Goal: Task Accomplishment & Management: Complete application form

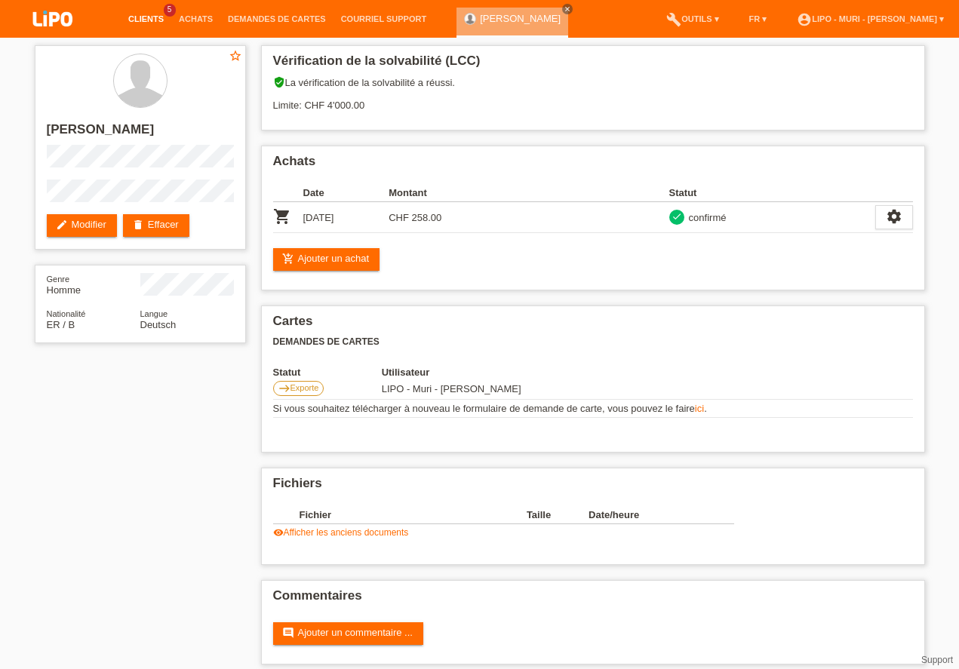
click at [149, 20] on link "Clients" at bounding box center [146, 18] width 51 height 9
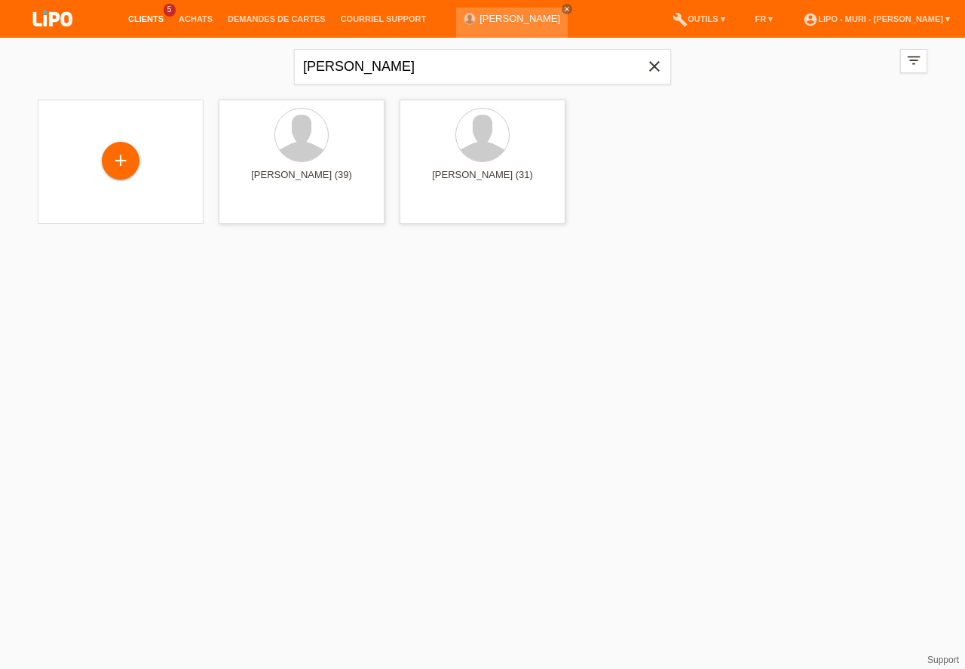
click at [152, 17] on link "Clients" at bounding box center [146, 18] width 51 height 9
click at [149, 21] on link "Clients" at bounding box center [146, 18] width 51 height 9
click at [150, 21] on link "Clients" at bounding box center [146, 18] width 51 height 9
click at [648, 69] on icon "close" at bounding box center [655, 66] width 18 height 18
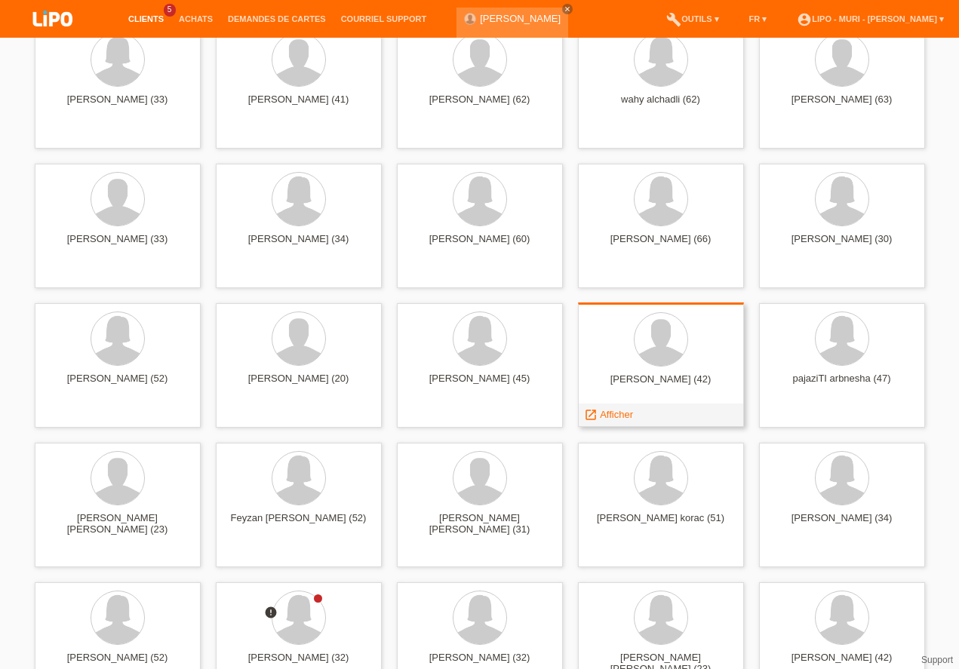
scroll to position [344, 0]
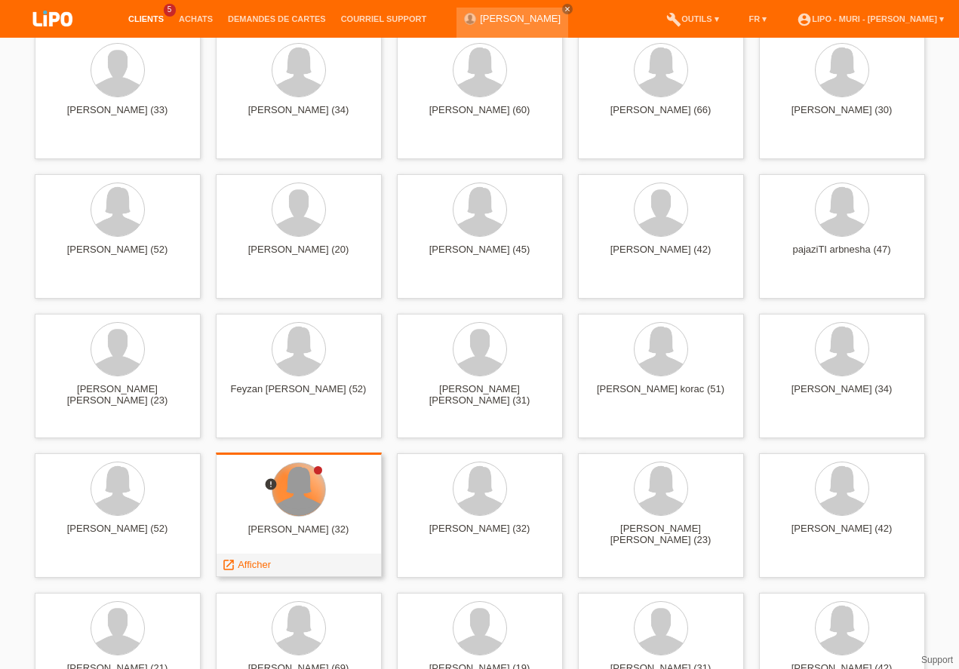
click at [286, 496] on div at bounding box center [298, 489] width 53 height 53
click at [247, 566] on span "Afficher" at bounding box center [254, 564] width 33 height 11
click at [265, 566] on span "Afficher" at bounding box center [254, 564] width 33 height 11
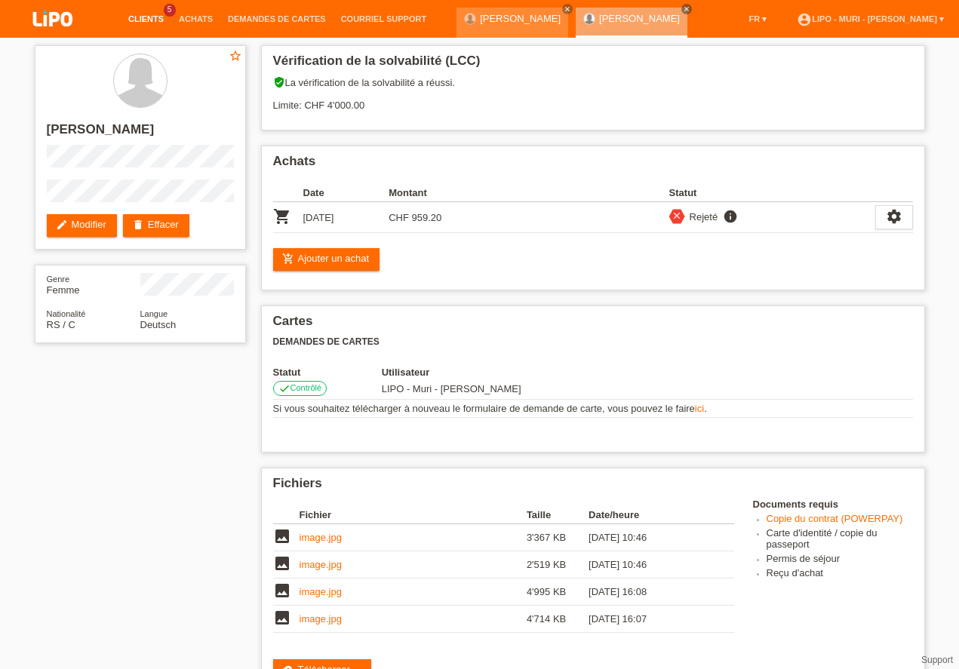
click at [152, 21] on link "Clients" at bounding box center [146, 18] width 51 height 9
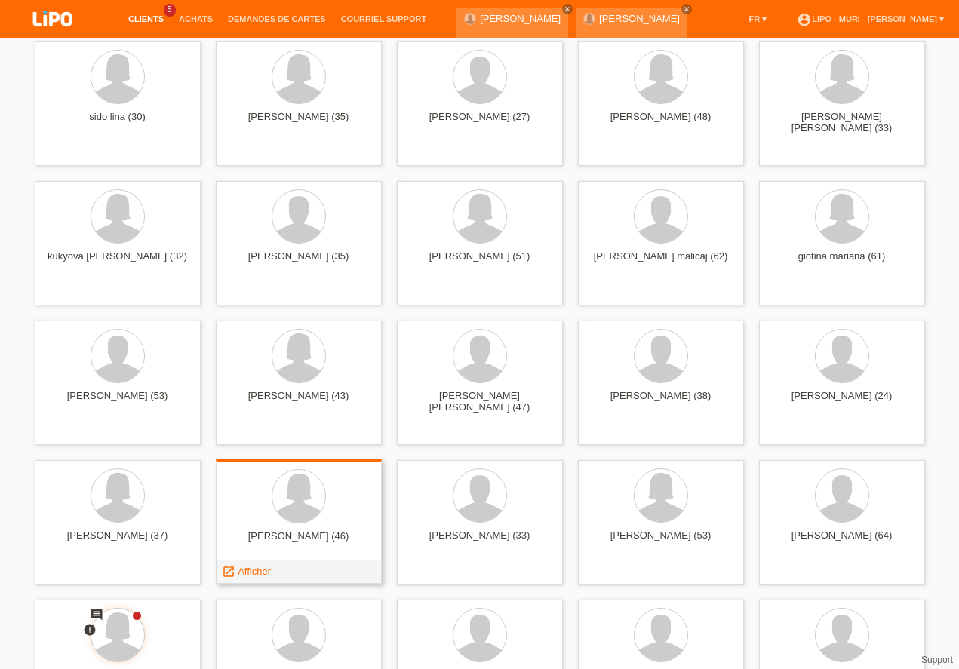
scroll to position [3482, 0]
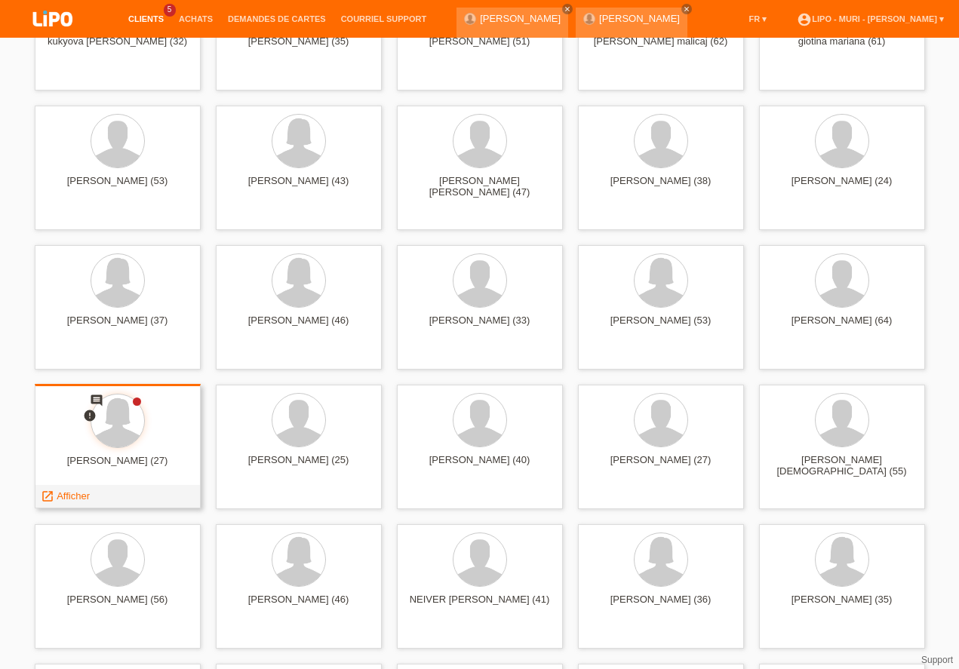
click at [121, 456] on div "hani mesfun (27)" at bounding box center [118, 467] width 142 height 24
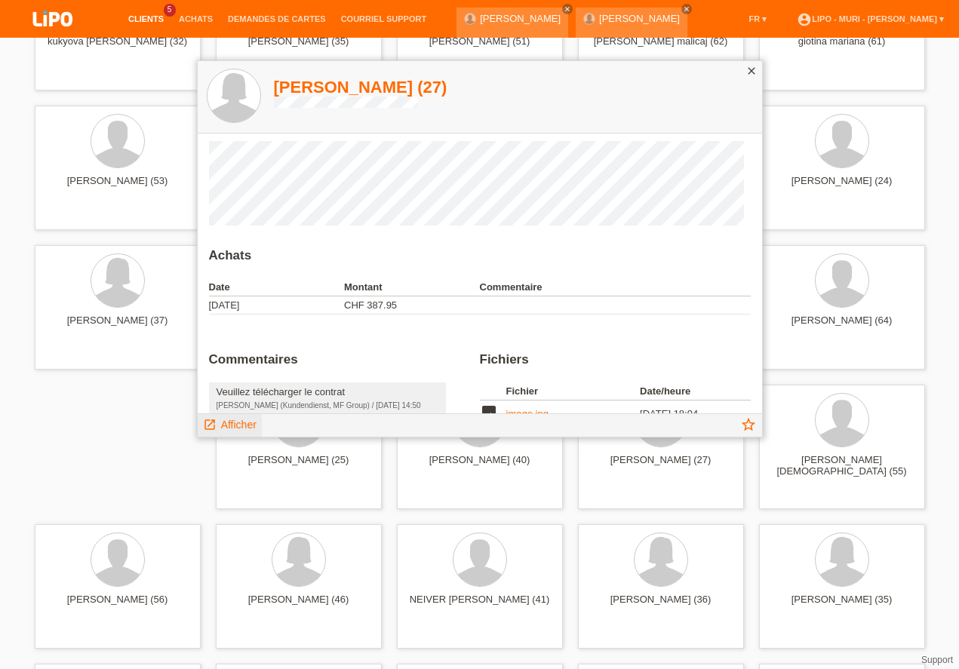
click at [233, 423] on span "Afficher" at bounding box center [238, 425] width 35 height 12
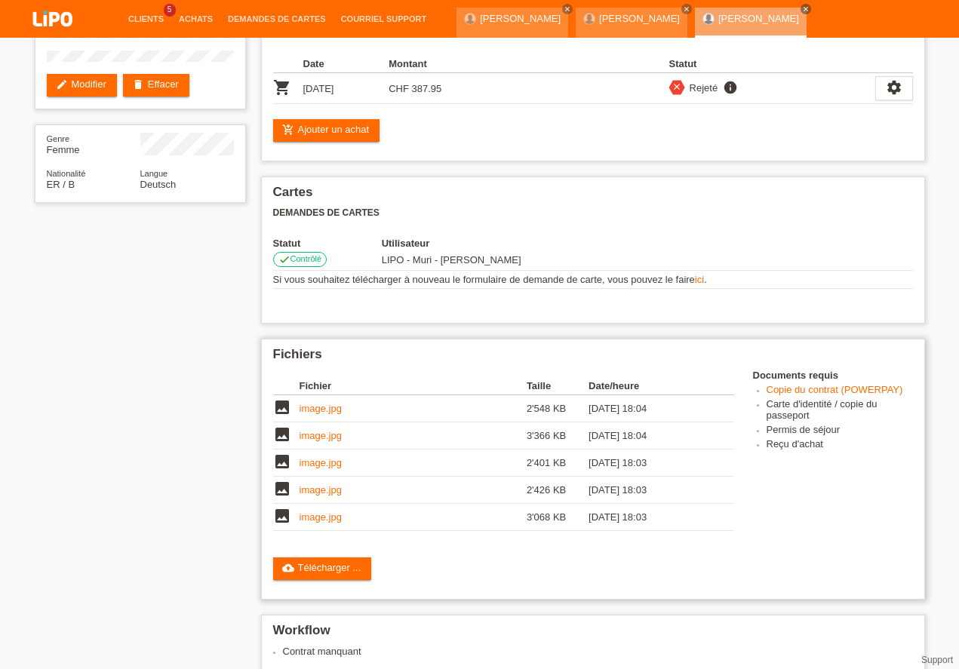
scroll to position [215, 0]
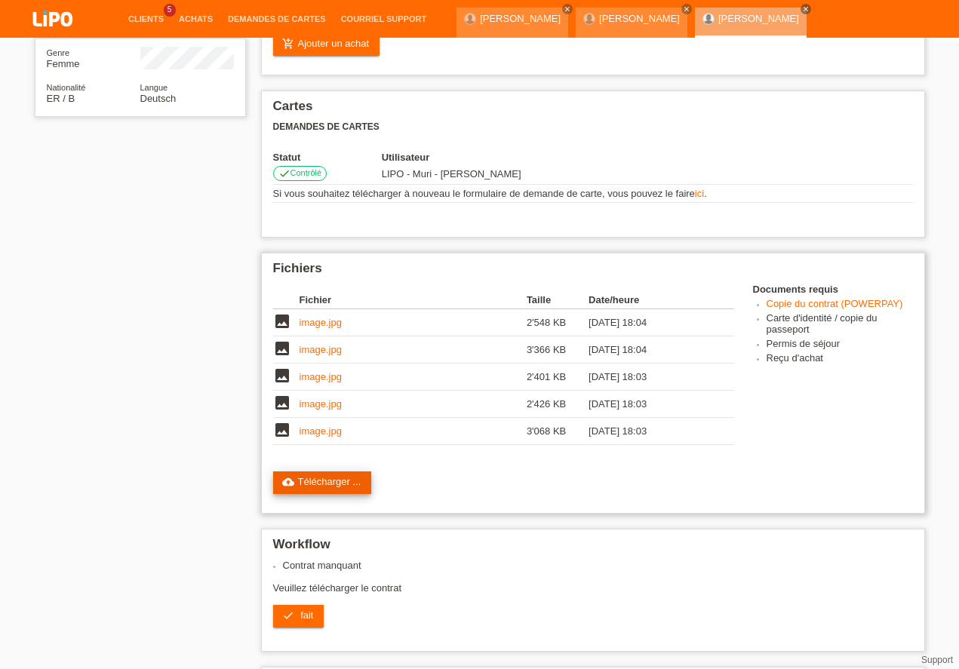
click at [336, 482] on link "cloud_upload Télécharger ..." at bounding box center [322, 482] width 99 height 23
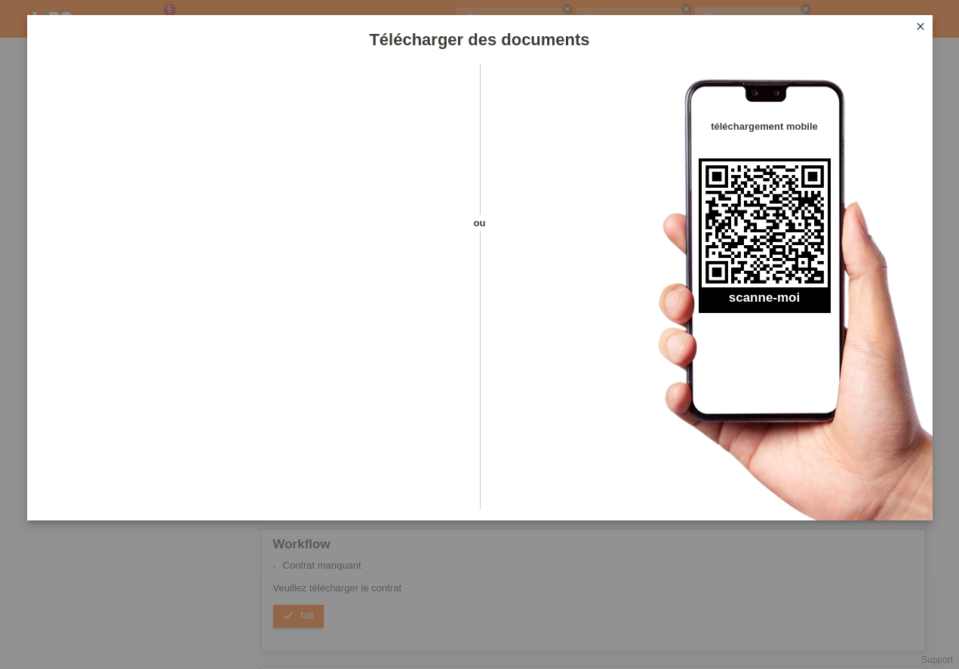
click at [922, 26] on icon "close" at bounding box center [920, 26] width 12 height 12
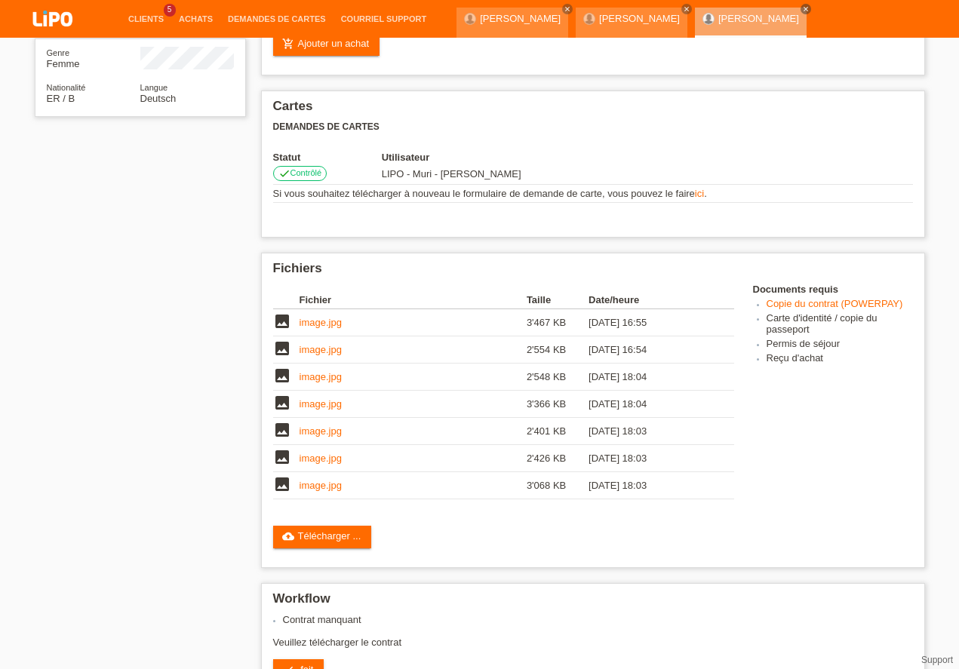
scroll to position [215, 0]
click at [105, 425] on div "star_border [PERSON_NAME] edit Modifier delete Effacer Genre Femme Nationalité …" at bounding box center [479, 347] width 905 height 1048
click at [284, 664] on icon "check" at bounding box center [288, 670] width 12 height 12
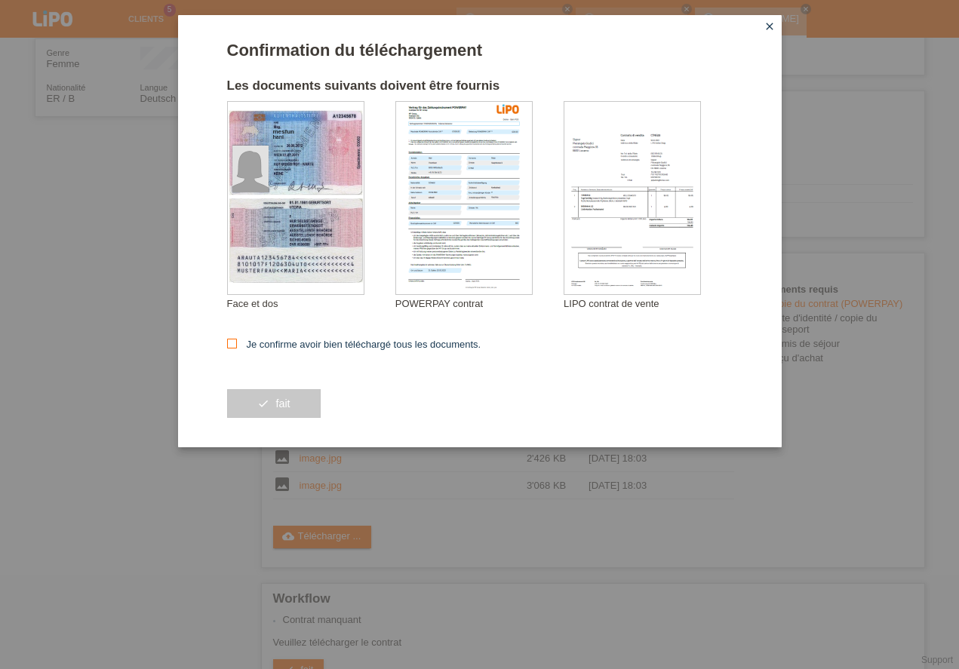
click at [232, 342] on icon at bounding box center [232, 344] width 10 height 10
click at [232, 342] on input "Je confirme avoir bien téléchargé tous les documents." at bounding box center [232, 344] width 10 height 10
checkbox input "true"
drag, startPoint x: 266, startPoint y: 412, endPoint x: 259, endPoint y: 418, distance: 9.7
click at [266, 413] on button "check fait" at bounding box center [274, 403] width 94 height 29
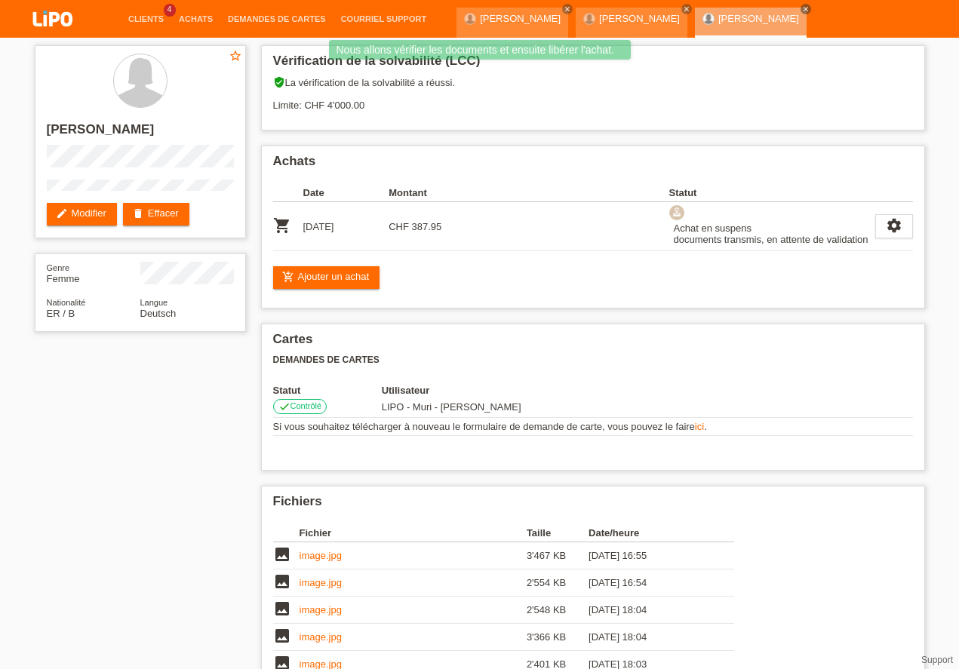
click at [36, 616] on div "star_border [PERSON_NAME] edit Modifier delete Effacer Genre Femme Nationalité …" at bounding box center [479, 506] width 905 height 936
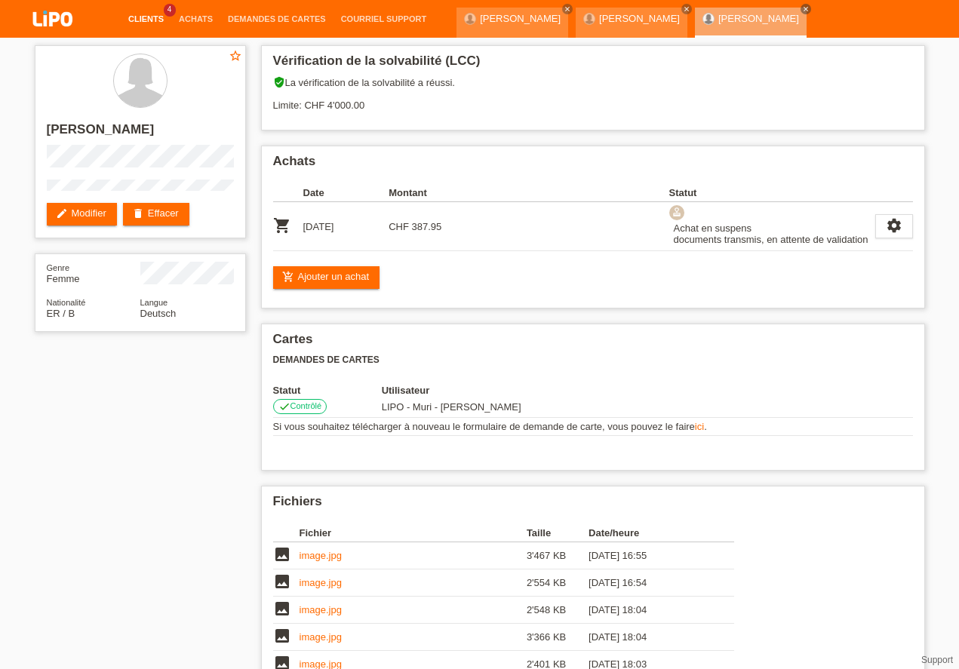
click at [143, 17] on link "Clients" at bounding box center [146, 18] width 51 height 9
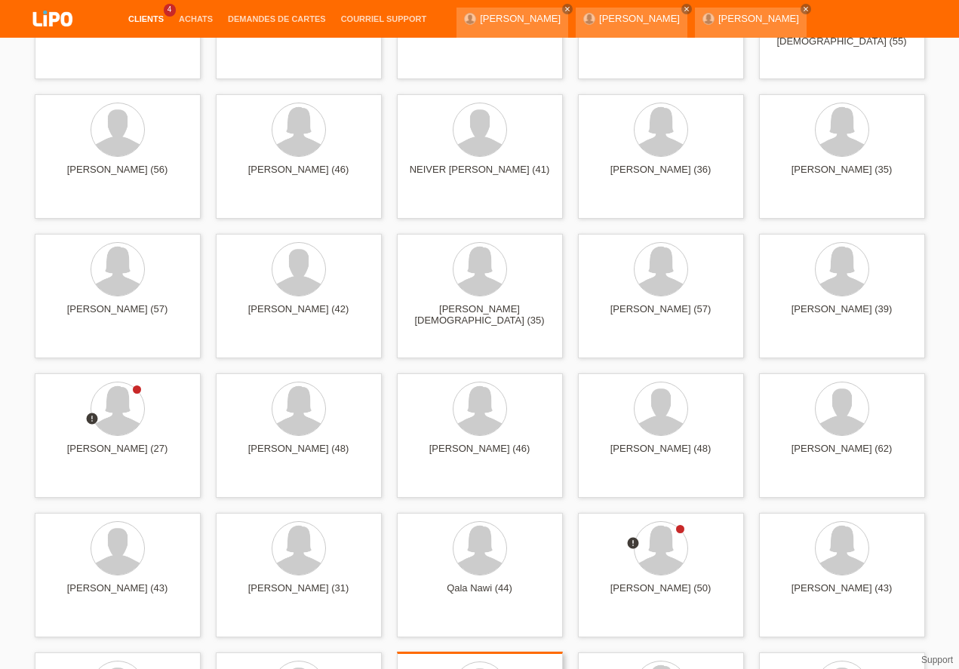
scroll to position [4084, 0]
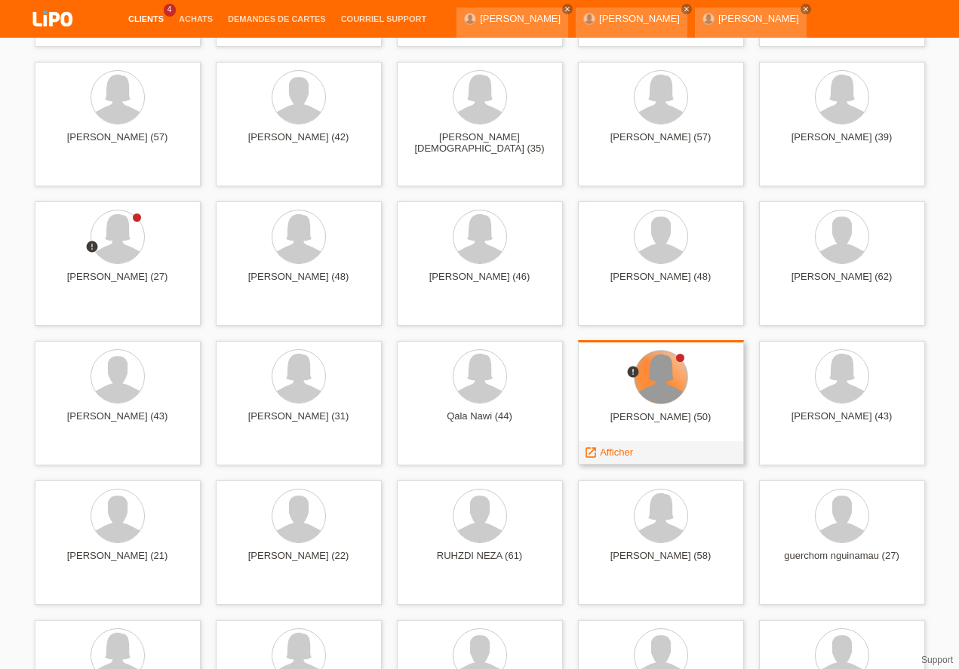
click at [661, 397] on div at bounding box center [660, 377] width 53 height 53
click at [603, 458] on div "launch Afficher" at bounding box center [609, 452] width 60 height 23
click at [603, 453] on span "Afficher" at bounding box center [616, 452] width 33 height 11
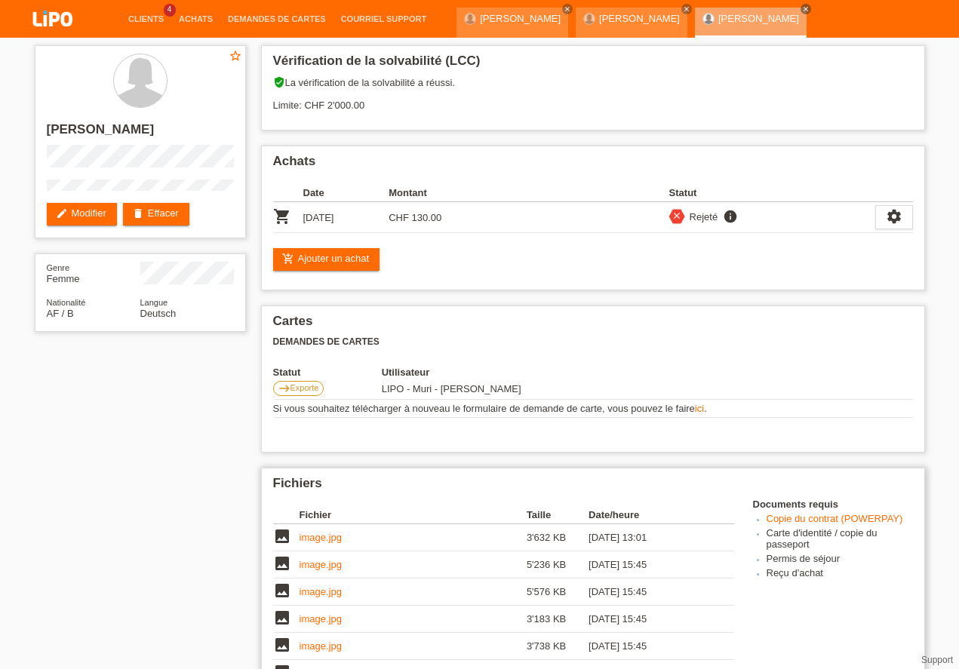
scroll to position [86, 0]
